Goal: Communication & Community: Participate in discussion

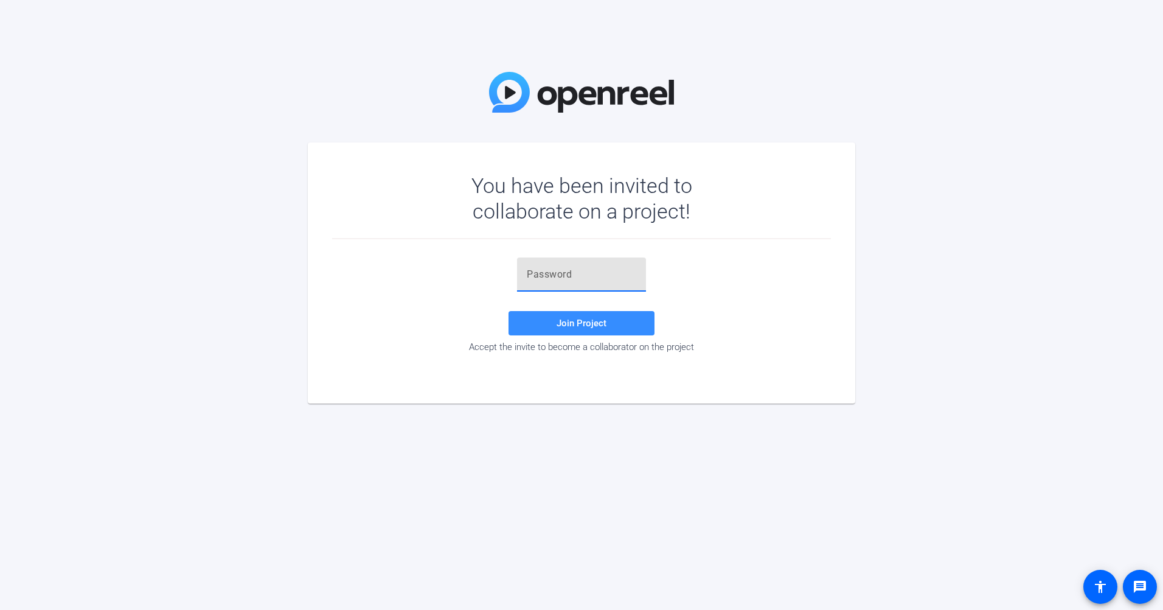
click at [597, 270] on input "text" at bounding box center [581, 274] width 109 height 15
paste input "~])LUv"
click at [597, 318] on span "Join Project" at bounding box center [582, 323] width 50 height 11
click at [593, 280] on input "~])LUv" at bounding box center [581, 274] width 109 height 15
type input "~])LUv"
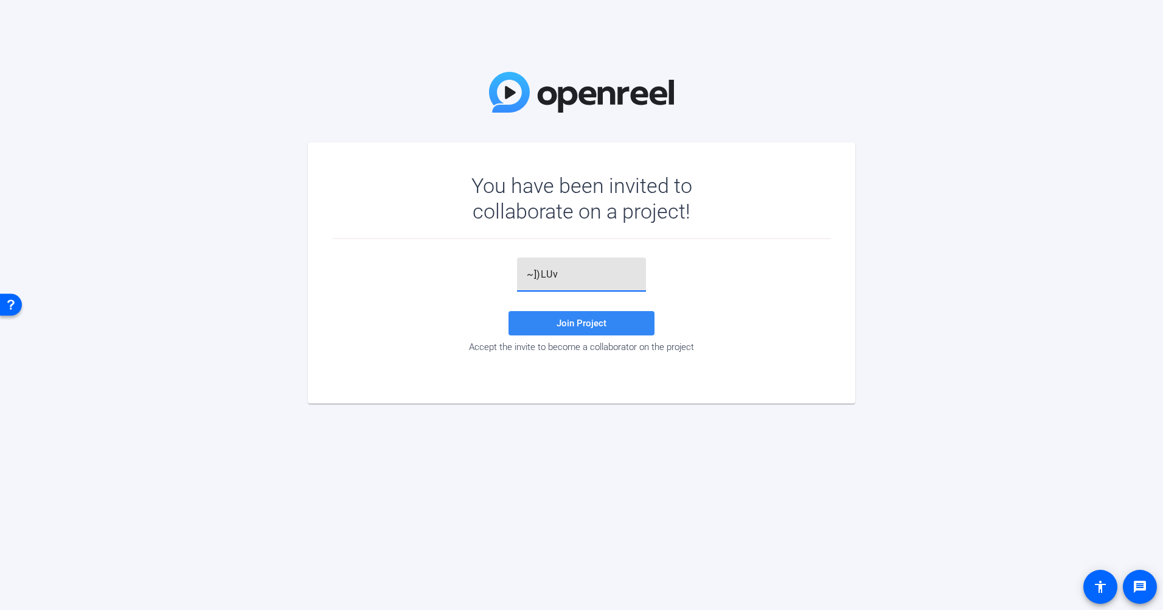
click at [575, 314] on span at bounding box center [582, 322] width 146 height 29
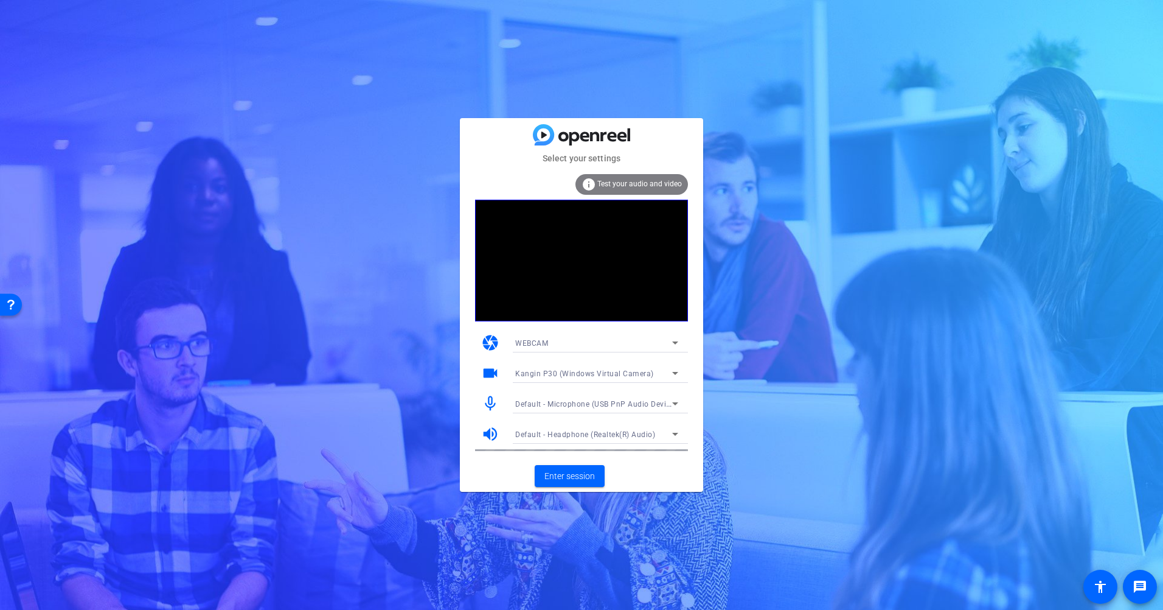
click at [597, 370] on span "Kangin P30 (Windows Virtual Camera)" at bounding box center [584, 373] width 139 height 9
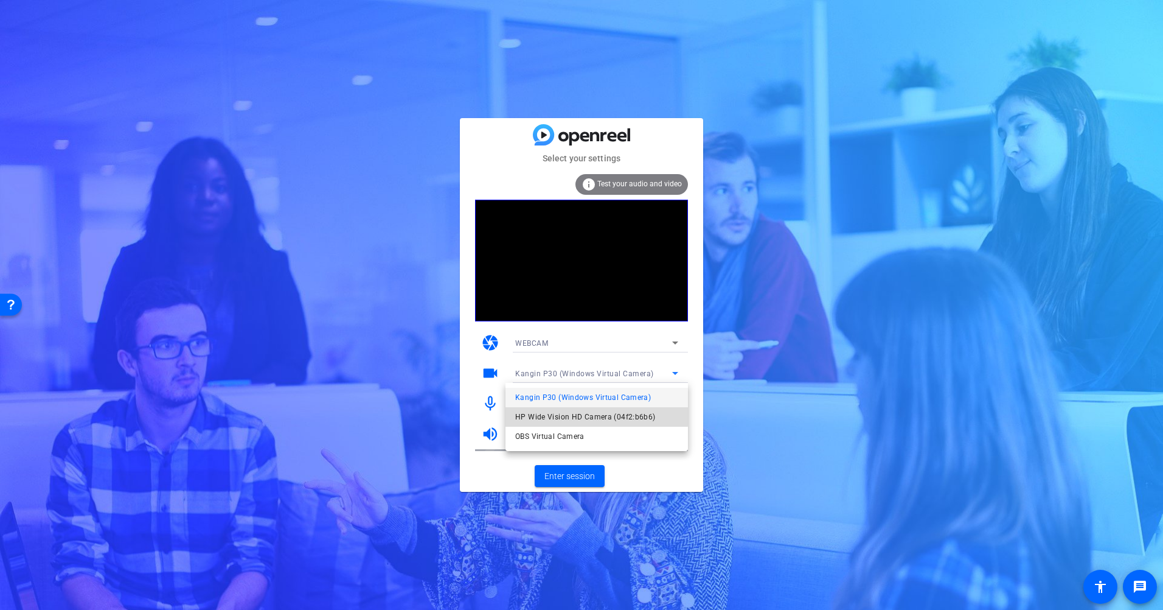
click at [548, 412] on span "HP Wide Vision HD Camera (04f2:b6b6)" at bounding box center [585, 416] width 141 height 15
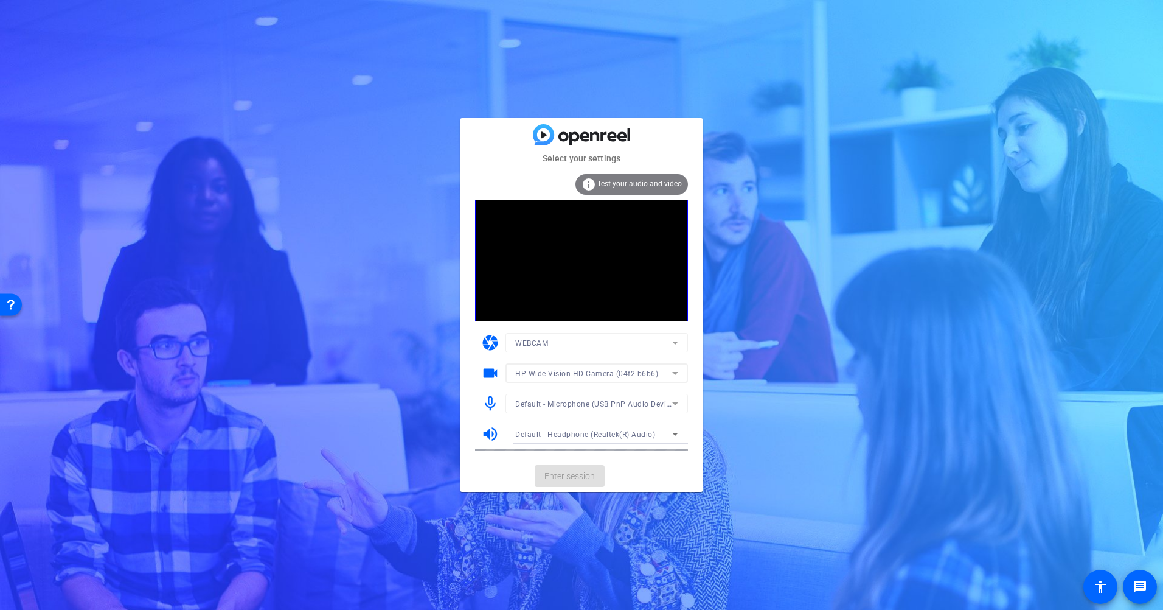
click at [555, 464] on mat-card-actions "Enter session" at bounding box center [581, 476] width 243 height 32
click at [555, 473] on span "Enter session" at bounding box center [569, 476] width 50 height 13
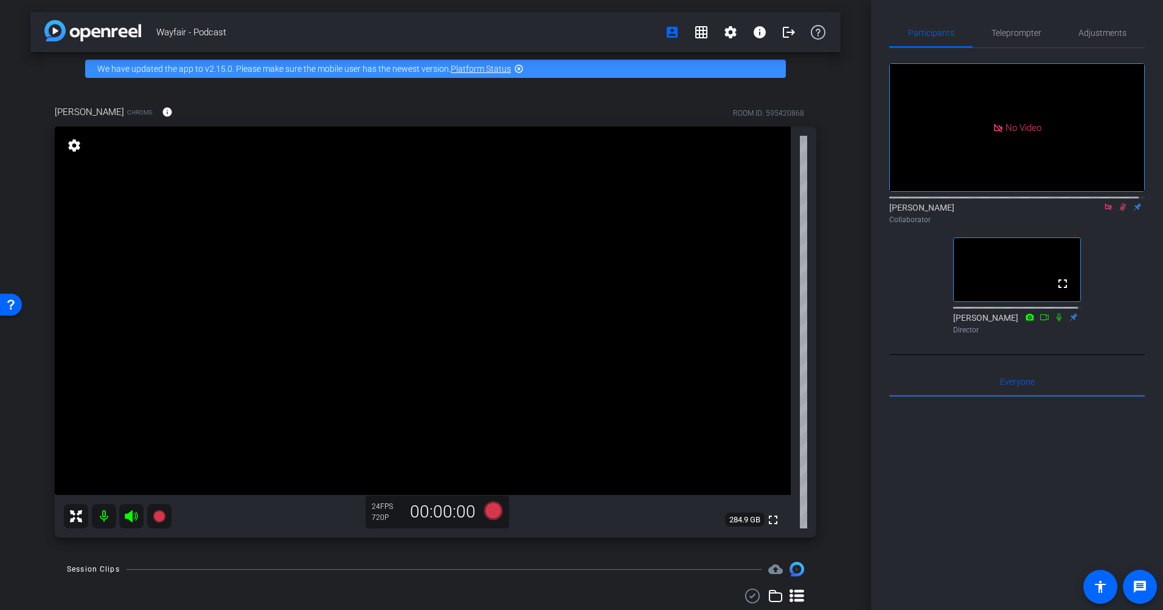
click at [1104, 211] on icon at bounding box center [1109, 207] width 10 height 9
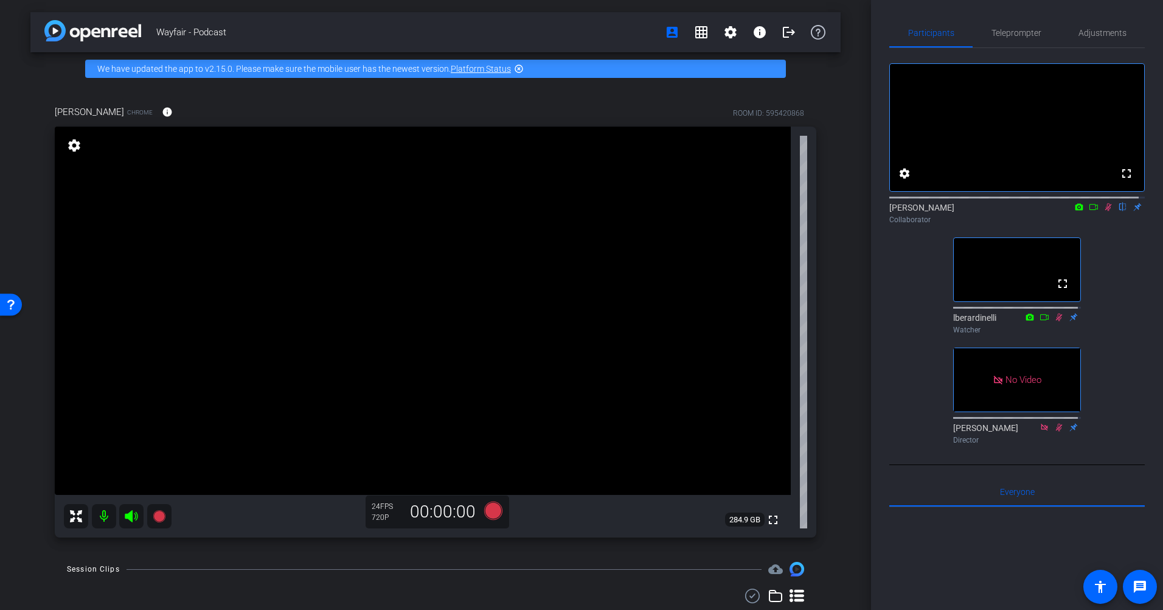
click at [1105, 211] on icon at bounding box center [1108, 207] width 7 height 8
click at [1106, 211] on icon at bounding box center [1108, 207] width 5 height 8
click at [1105, 211] on icon at bounding box center [1108, 207] width 7 height 8
